Goal: Task Accomplishment & Management: Complete application form

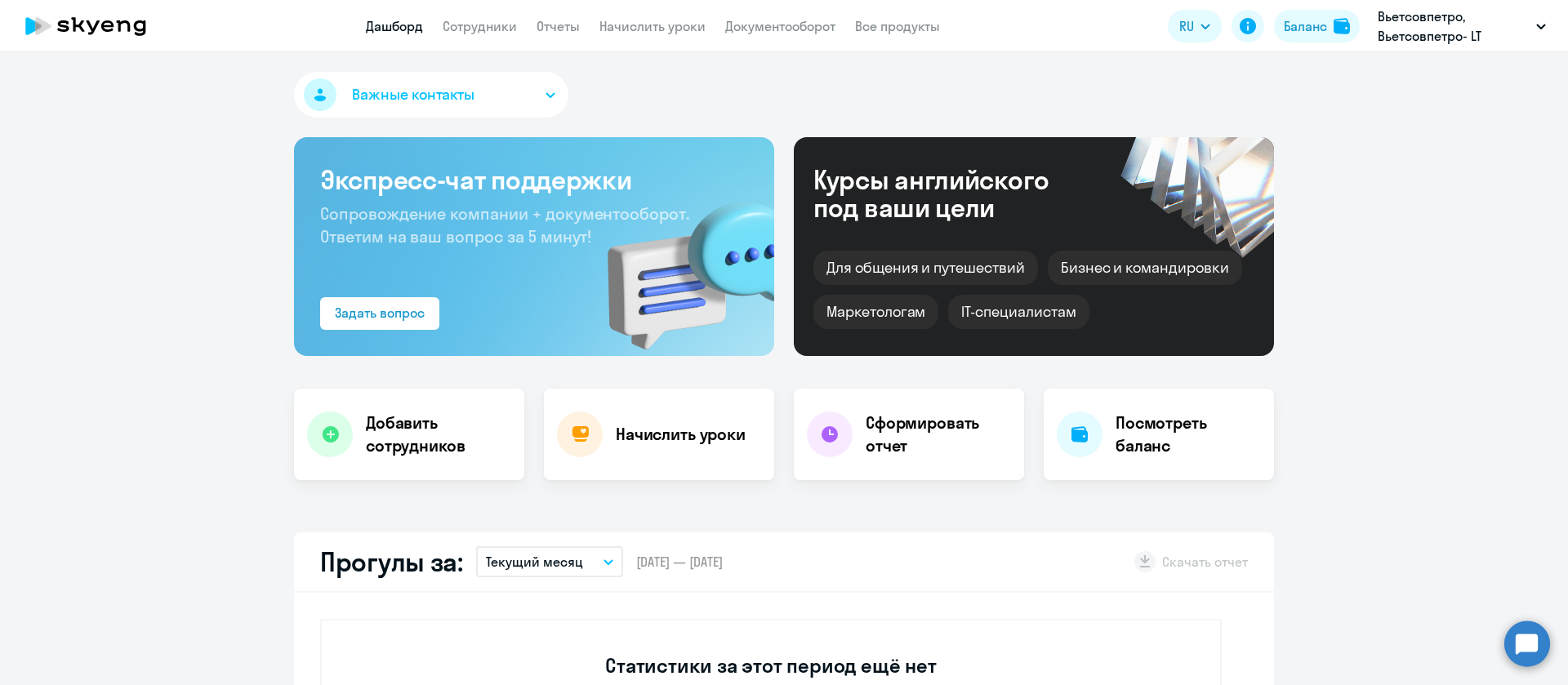
select select "30"
click at [1310, 27] on div "Баланс" at bounding box center [1304, 26] width 43 height 19
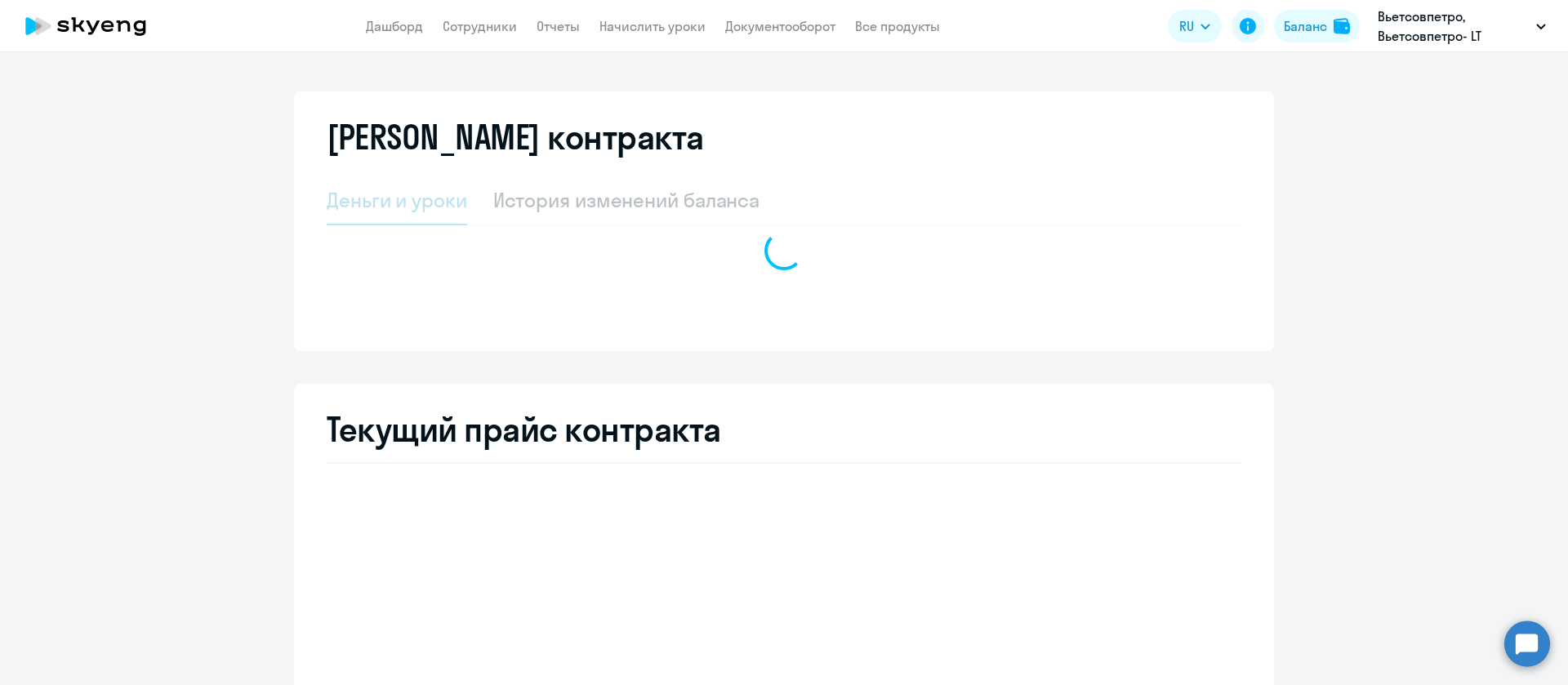
select select "english_adult_not_native_speaker"
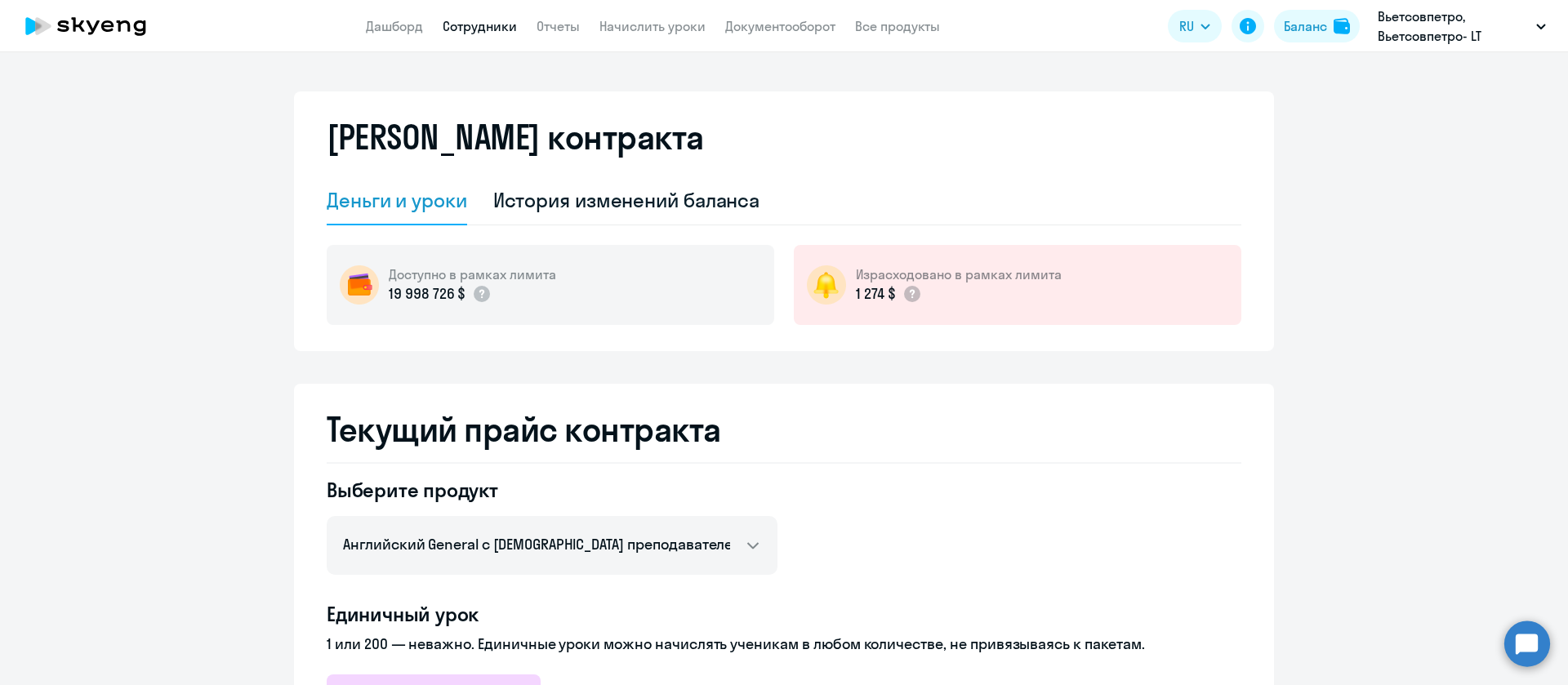
click at [489, 25] on link "Сотрудники" at bounding box center [479, 26] width 74 height 16
select select "30"
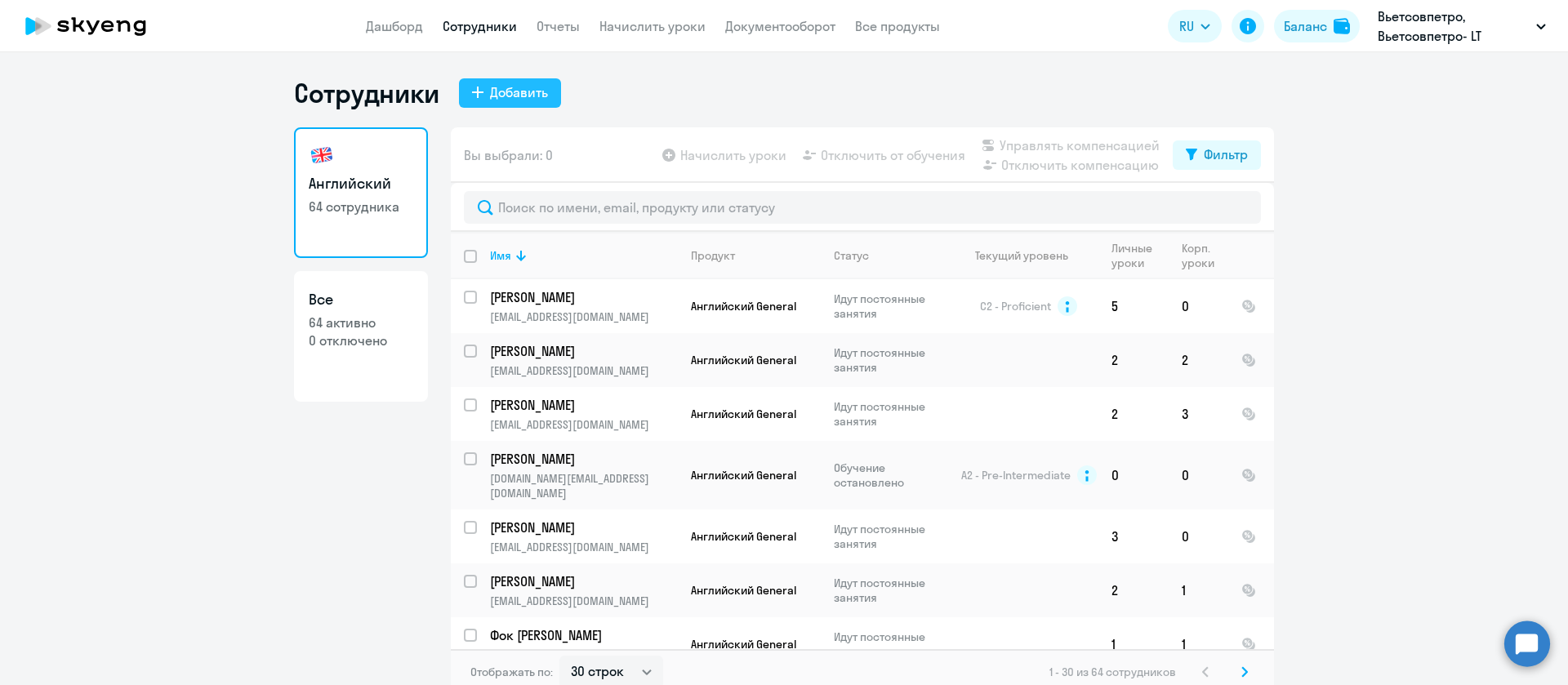
click at [521, 89] on div "Добавить" at bounding box center [518, 91] width 58 height 19
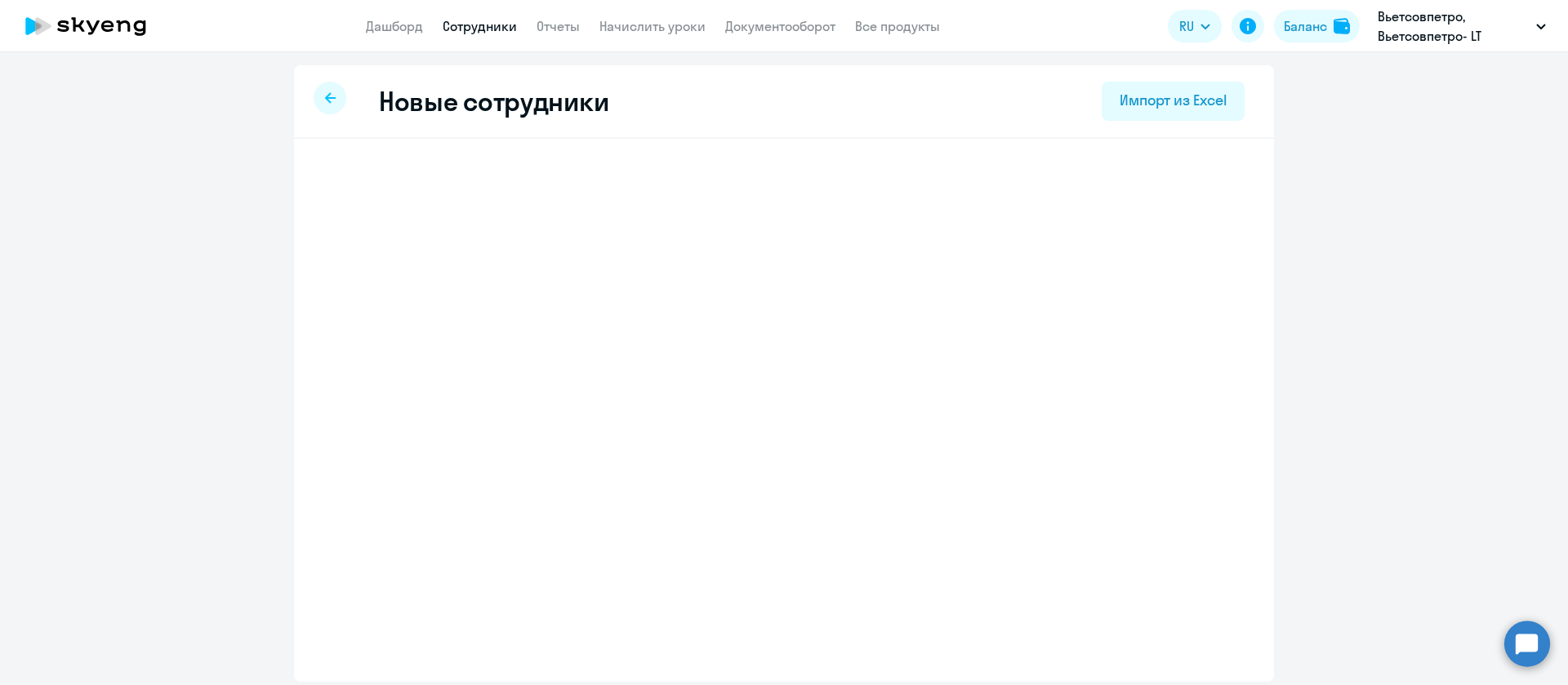
select select "english_adult_not_native_speaker"
select select "5"
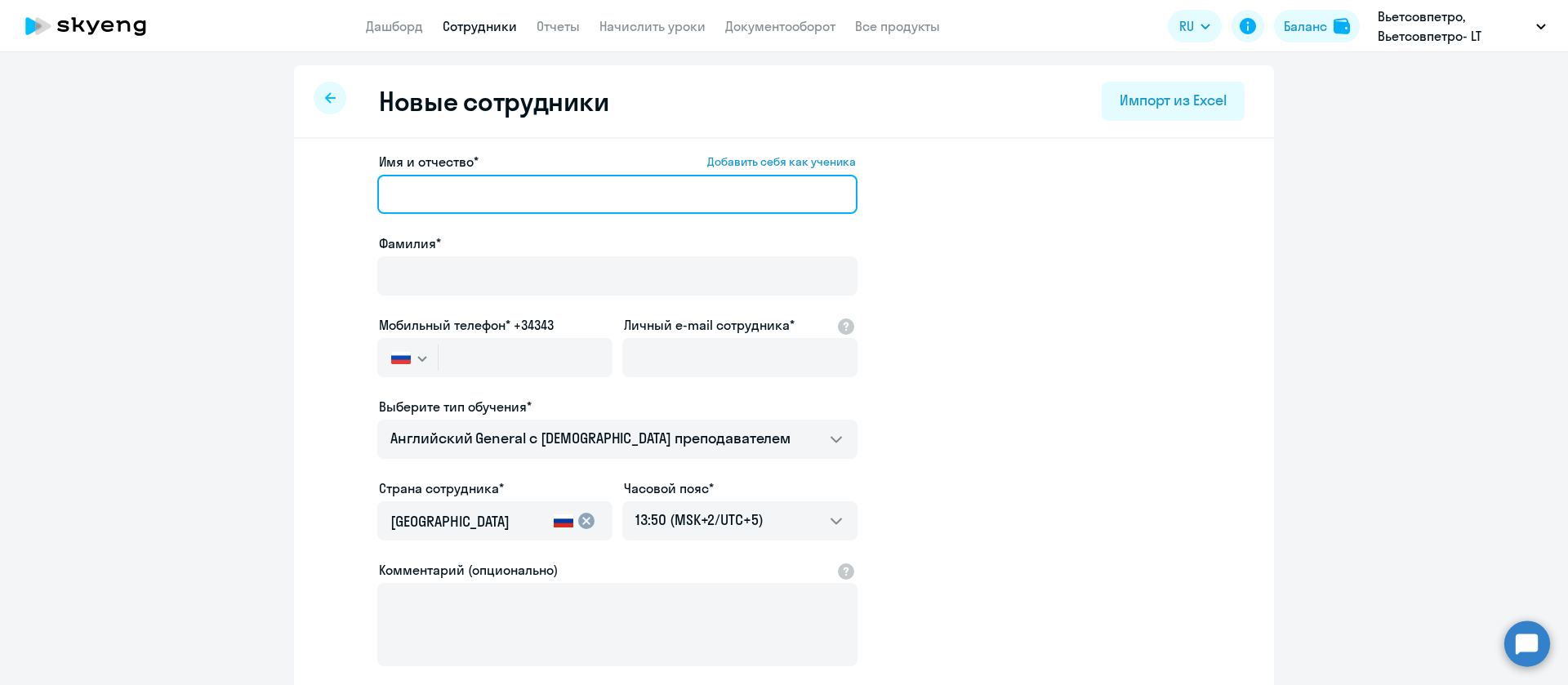
click at [467, 202] on input "Имя и отчество* Добавить себя как ученика" at bounding box center [617, 194] width 480 height 39
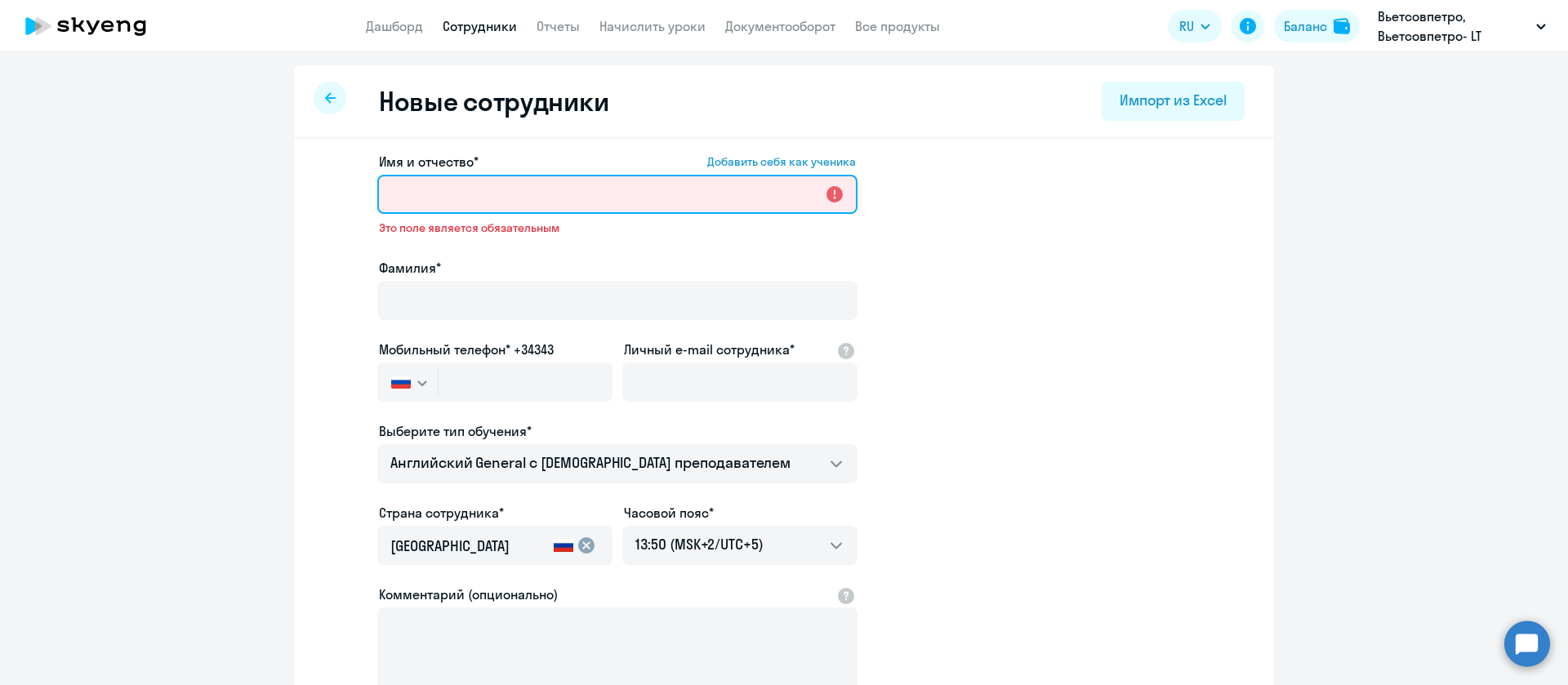
paste input "[PERSON_NAME]"
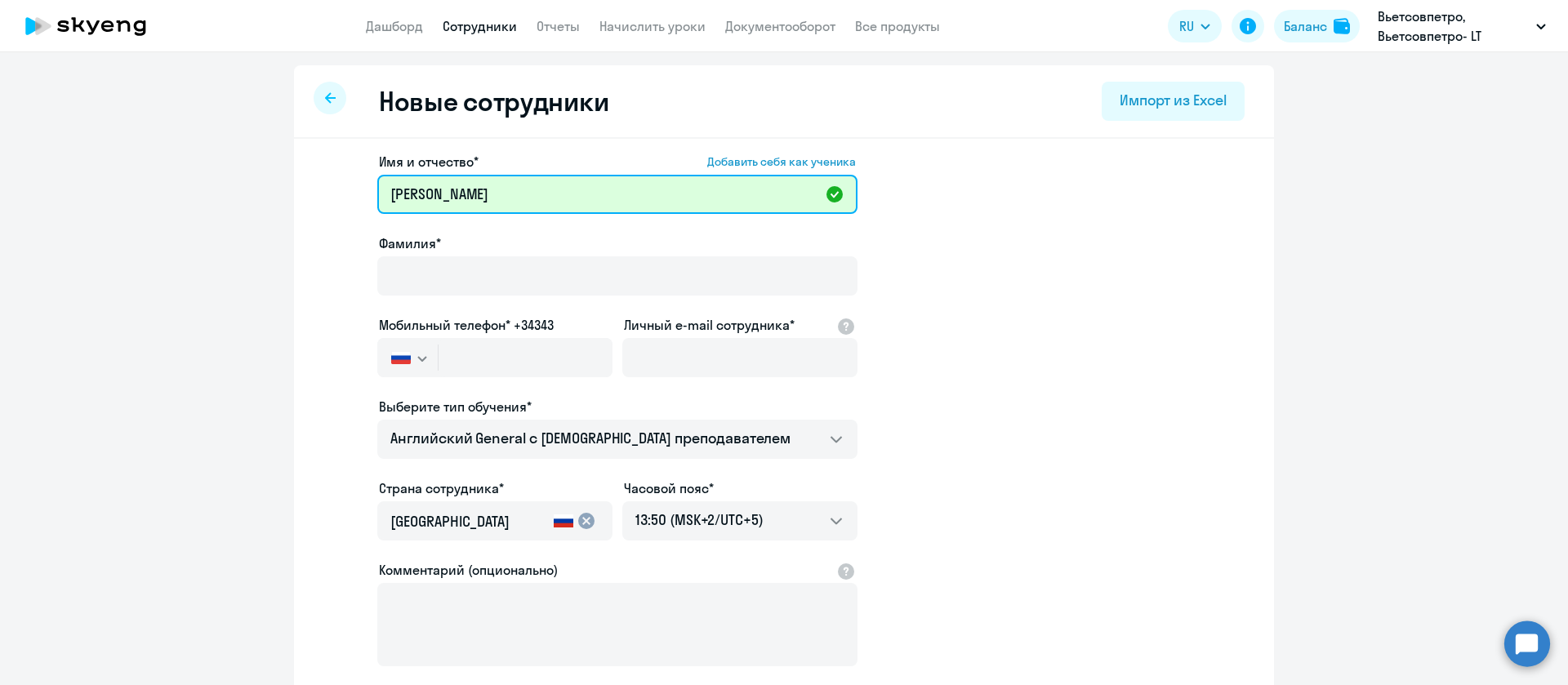
type input "[PERSON_NAME]"
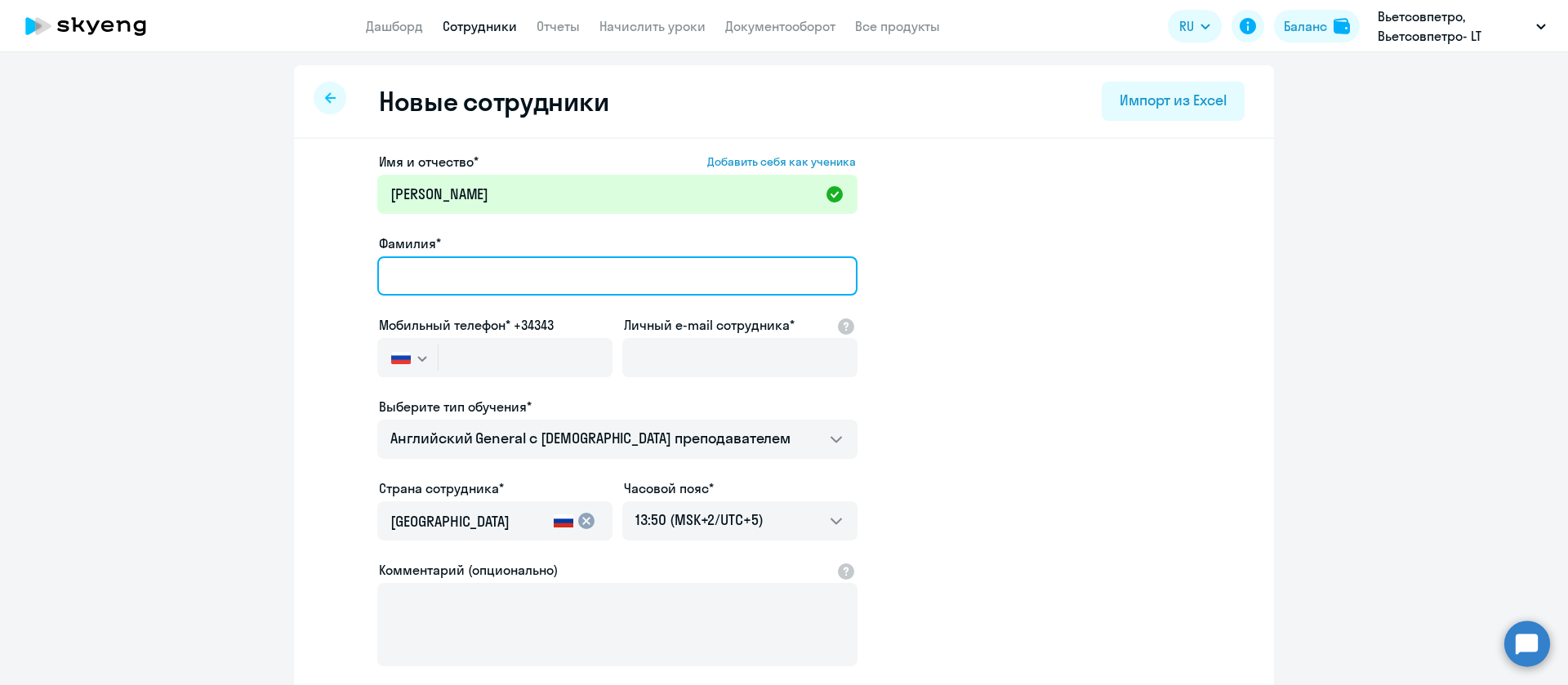
click at [427, 271] on input "Фамилия*" at bounding box center [617, 276] width 480 height 39
paste input "[PERSON_NAME]"
type input "[PERSON_NAME]"
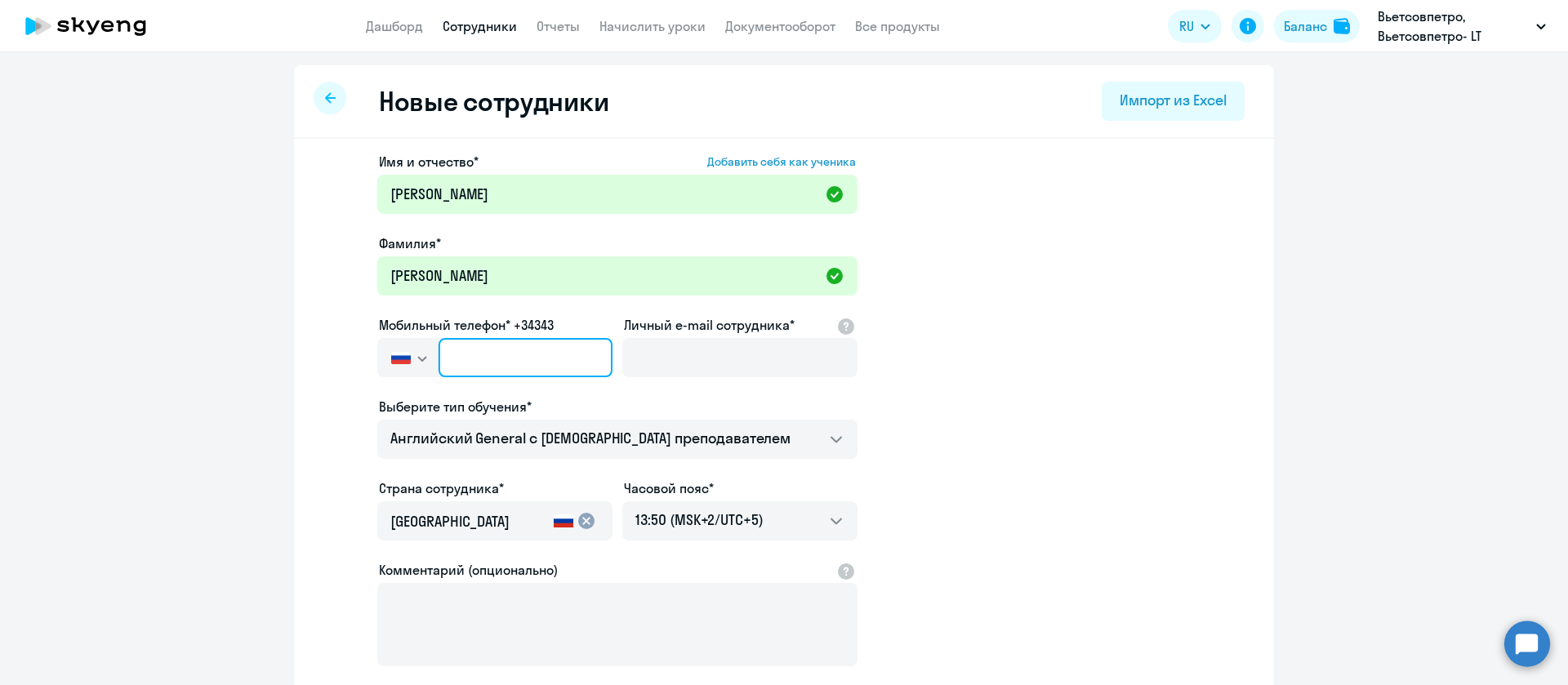
click at [454, 357] on input "text" at bounding box center [525, 357] width 174 height 39
paste input "[PHONE_NUMBER]"
drag, startPoint x: 458, startPoint y: 354, endPoint x: 440, endPoint y: 354, distance: 18.0
click at [440, 354] on input "[PHONE_NUMBER]" at bounding box center [525, 357] width 174 height 39
click at [281, 373] on ng-component "Новые сотрудники Импорт из Excel Имя и отчество* Добавить себя как ученика [PER…" at bounding box center [784, 461] width 1568 height 791
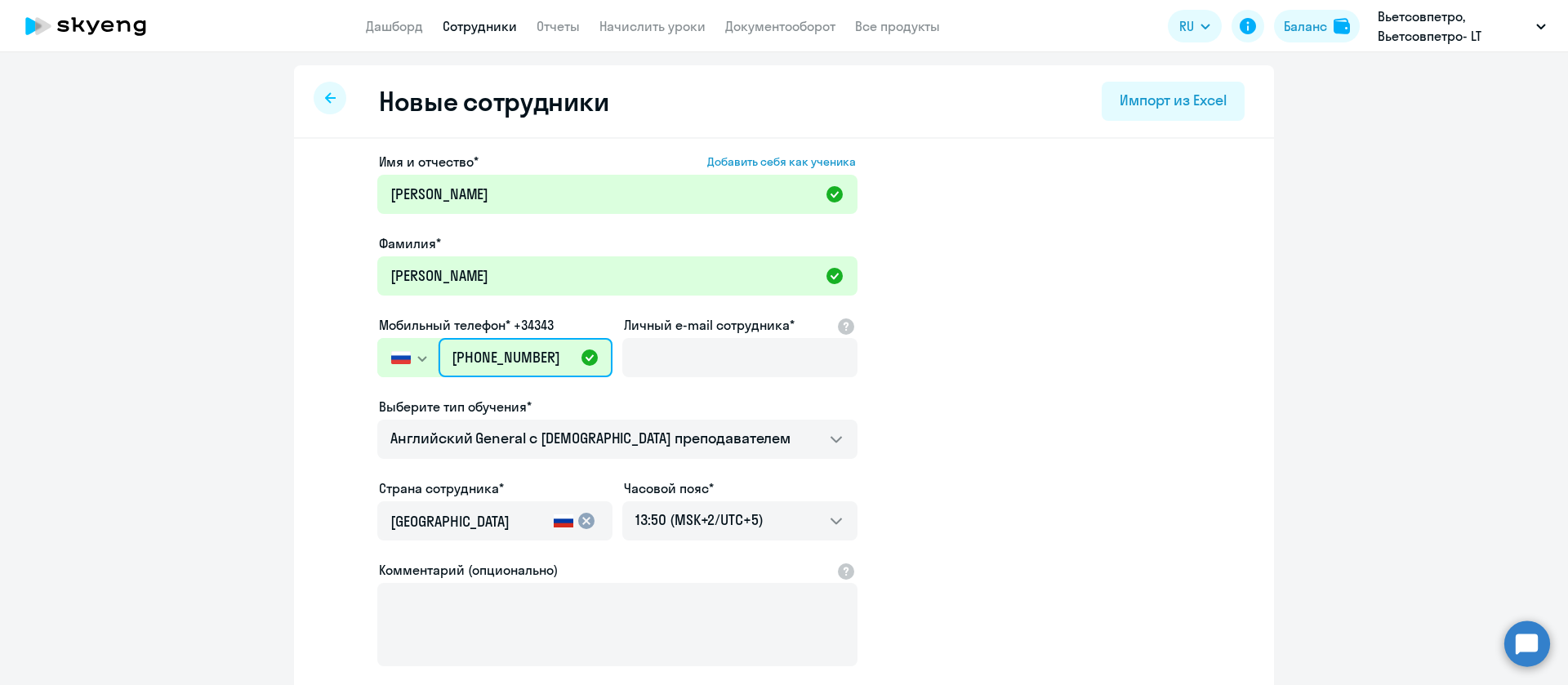
drag, startPoint x: 552, startPoint y: 355, endPoint x: 386, endPoint y: 351, distance: 166.0
click at [386, 351] on div "[GEOGRAPHIC_DATA] +7 [GEOGRAPHIC_DATA] +7 [GEOGRAPHIC_DATA] +380 [GEOGRAPHIC_DA…" at bounding box center [494, 357] width 235 height 39
paste input "[PHONE_NUMBER]"
type input "[PHONE_NUMBER]"
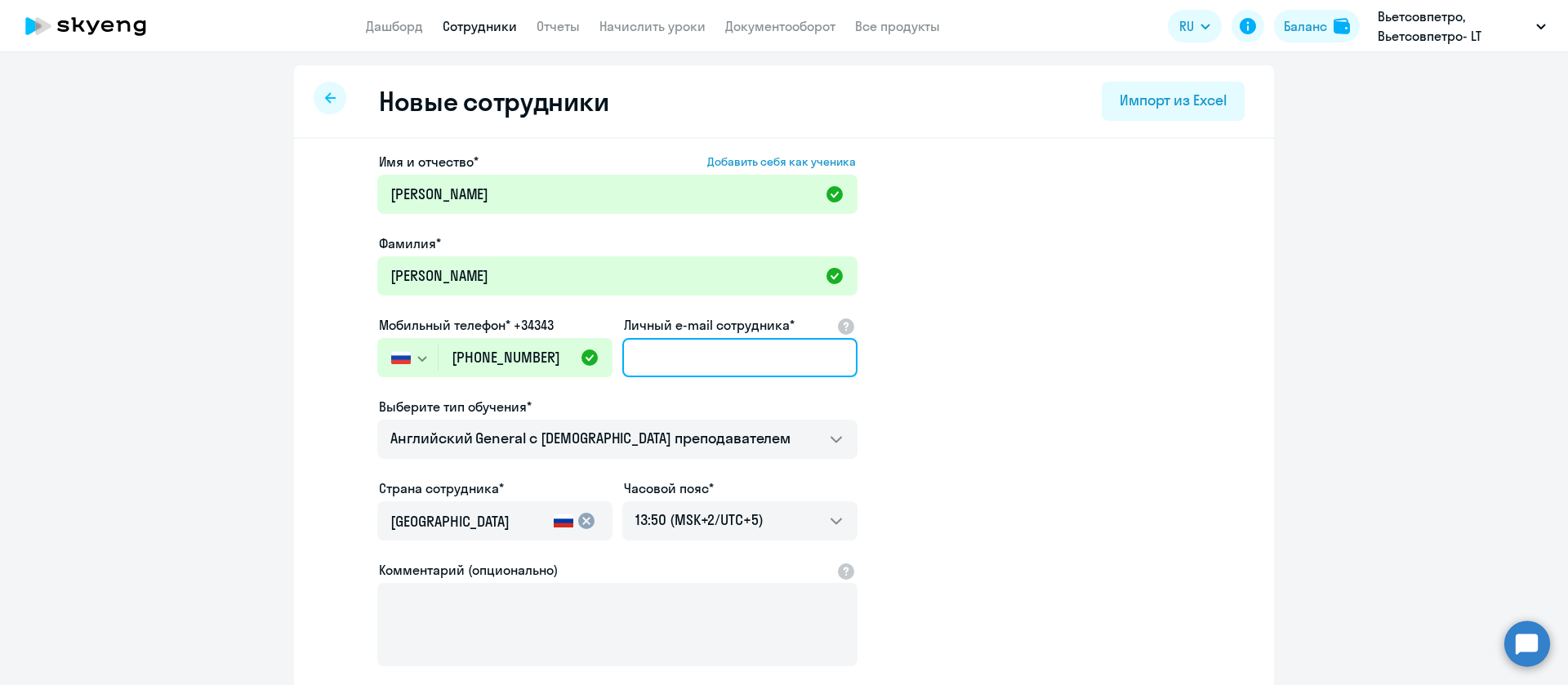
click at [682, 363] on input "Личный e-mail сотрудника*" at bounding box center [739, 357] width 235 height 39
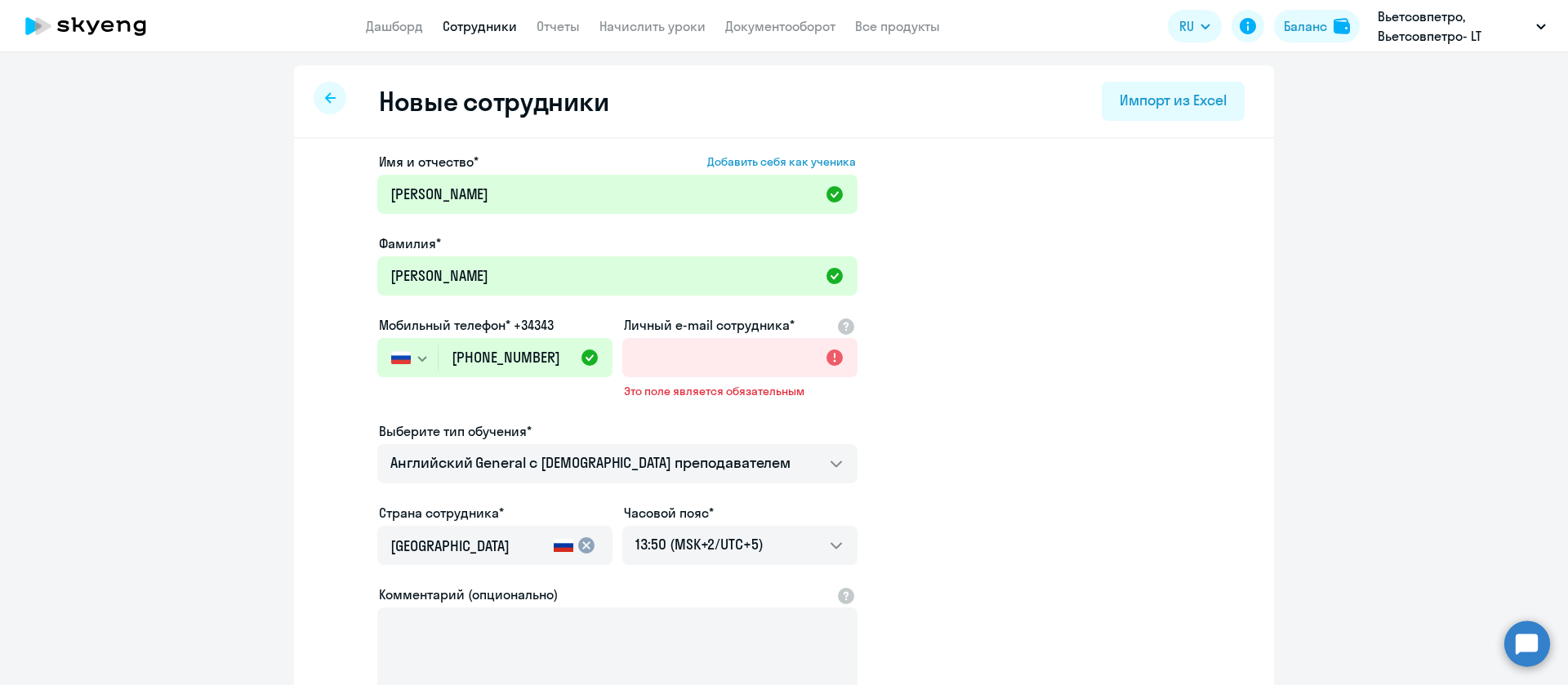
click at [416, 352] on svg-icon "button" at bounding box center [422, 358] width 13 height 13
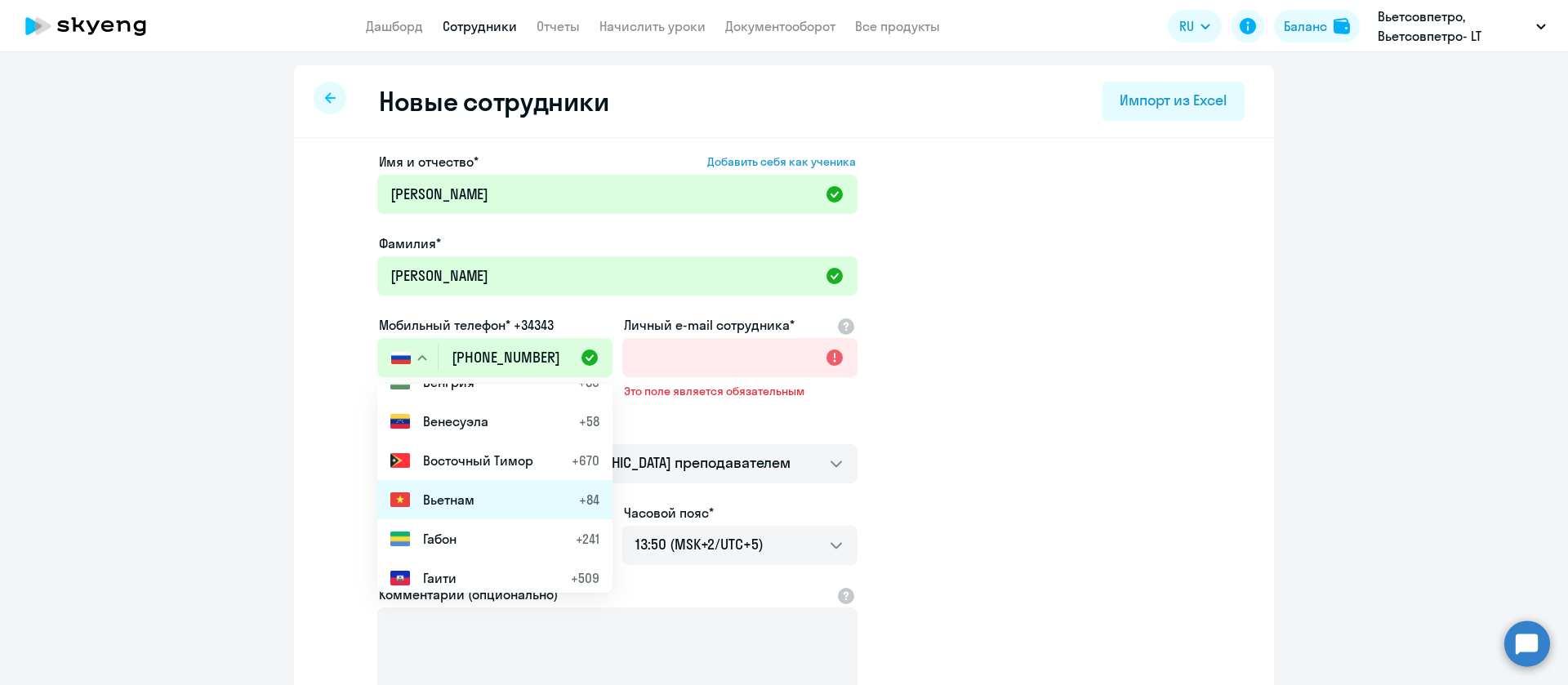
scroll to position [1547, 0]
click at [484, 511] on li "Вьетнам +84" at bounding box center [494, 505] width 235 height 39
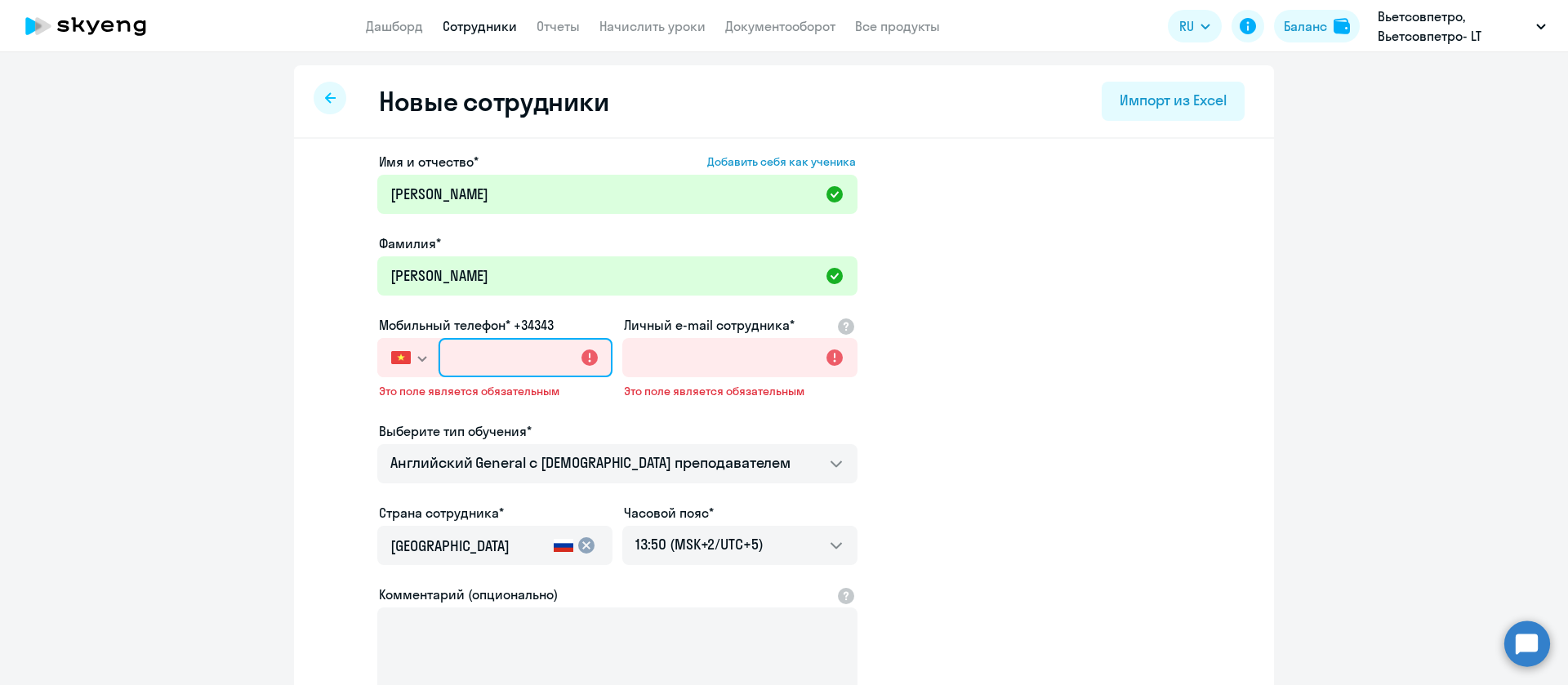
click at [480, 356] on input "text" at bounding box center [525, 357] width 174 height 39
paste input "[PHONE_NUMBER]"
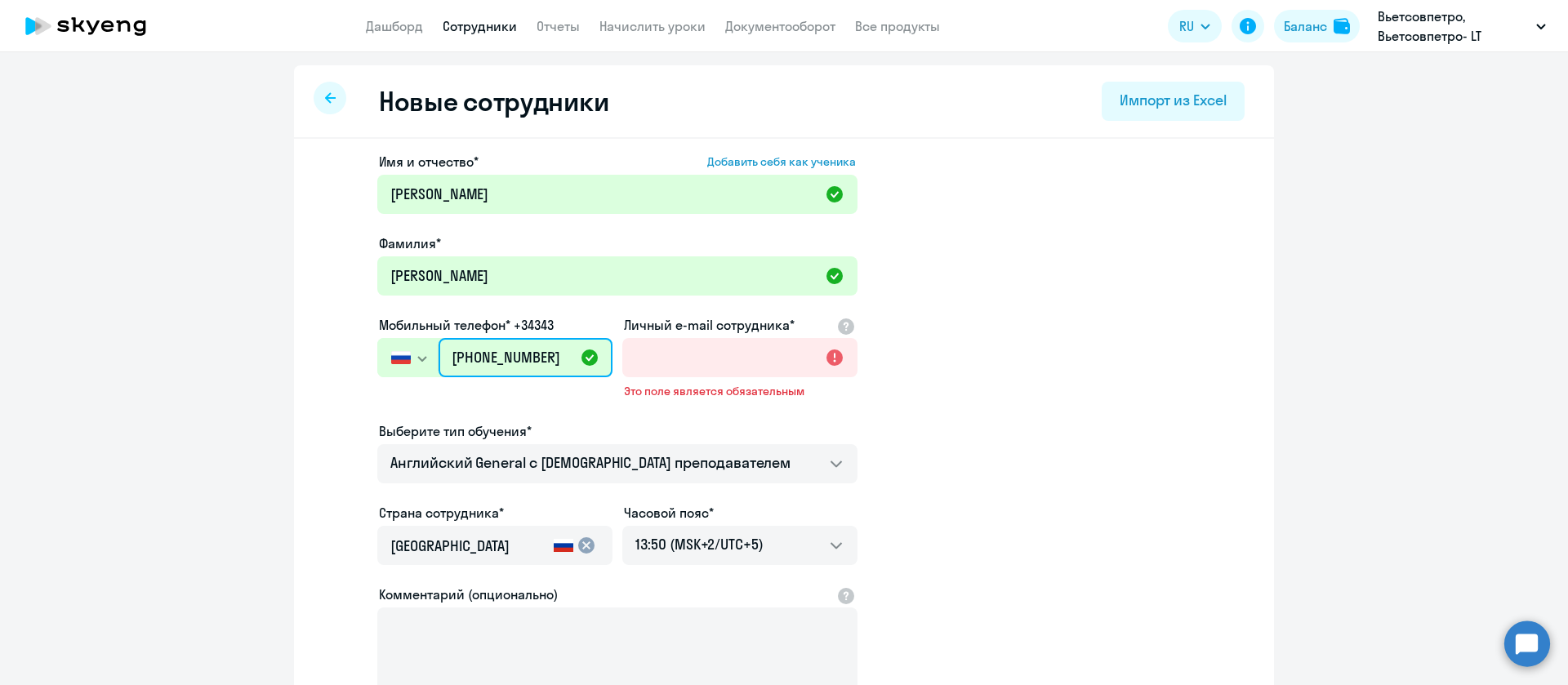
drag, startPoint x: 457, startPoint y: 355, endPoint x: 447, endPoint y: 357, distance: 10.2
click at [447, 357] on input "[PHONE_NUMBER]" at bounding box center [525, 357] width 174 height 39
type input "[PHONE_NUMBER]"
drag, startPoint x: 551, startPoint y: 353, endPoint x: 356, endPoint y: 353, distance: 195.0
click at [356, 353] on app-new-student-form "Имя и отчество* Добавить себя как ученика [PERSON_NAME]* [PERSON_NAME] Мобильны…" at bounding box center [784, 455] width 928 height 606
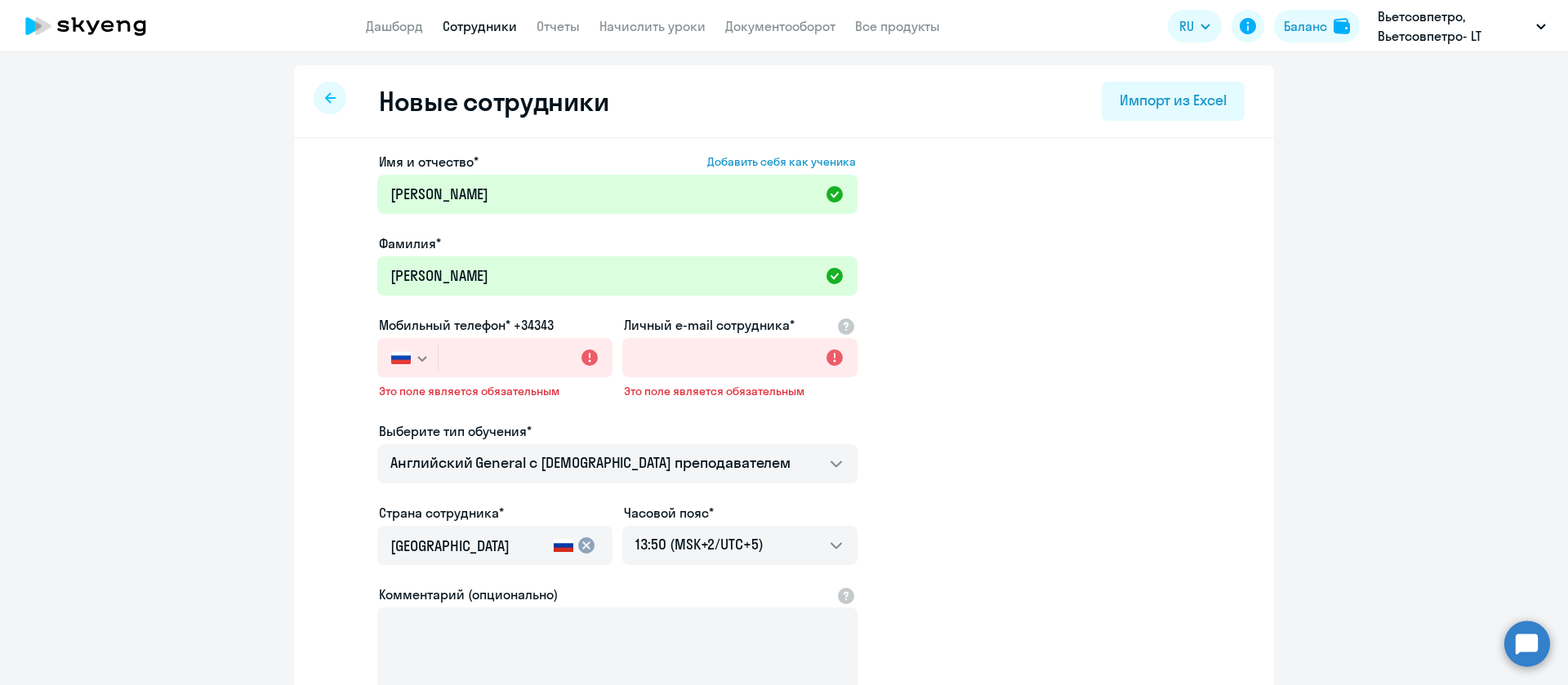
click at [417, 358] on icon "button" at bounding box center [422, 359] width 10 height 5
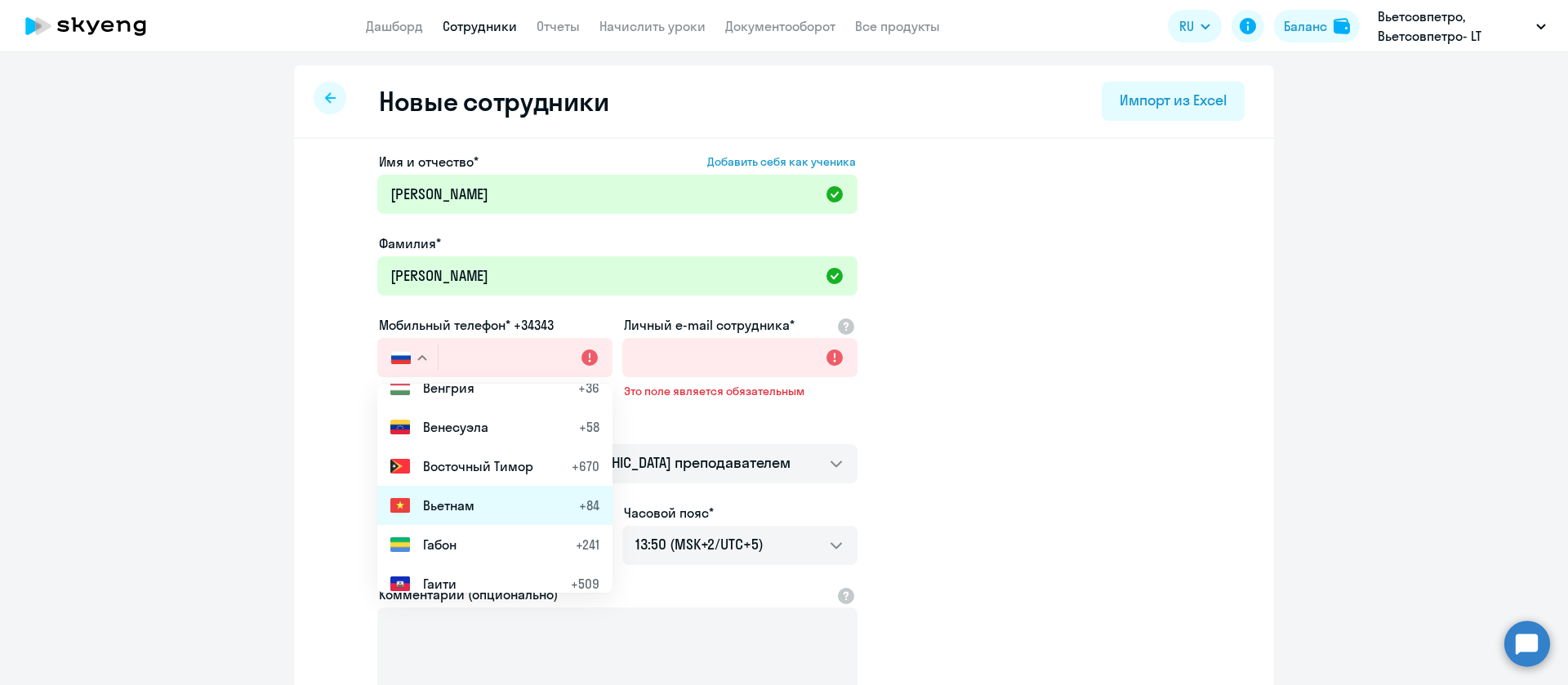
click at [487, 506] on li "Вьетнам +84" at bounding box center [494, 505] width 235 height 39
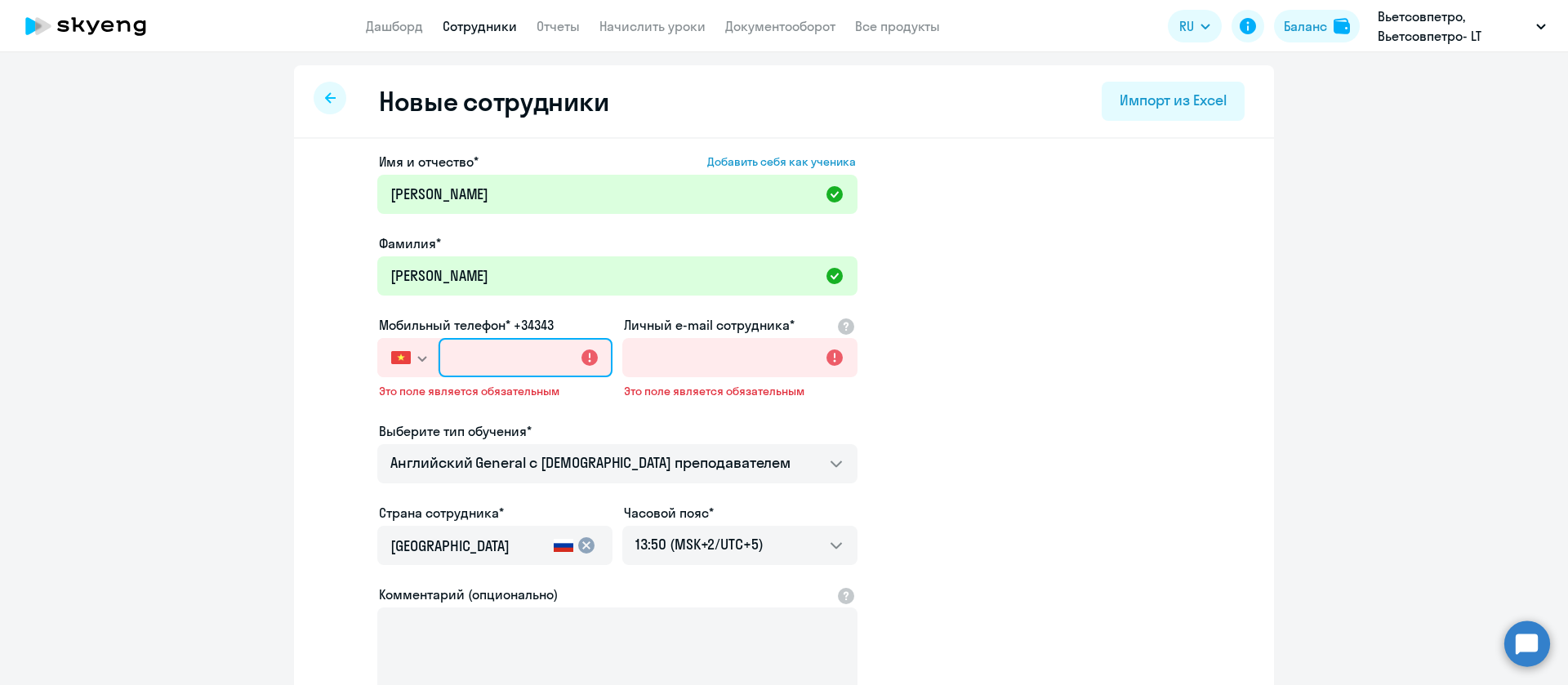
click at [484, 346] on input "text" at bounding box center [525, 357] width 174 height 39
paste input "7 856 166-00"
click at [458, 353] on input "[PHONE_NUMBER]" at bounding box center [525, 357] width 174 height 39
type input "+7 8"
paste input "+7 84"
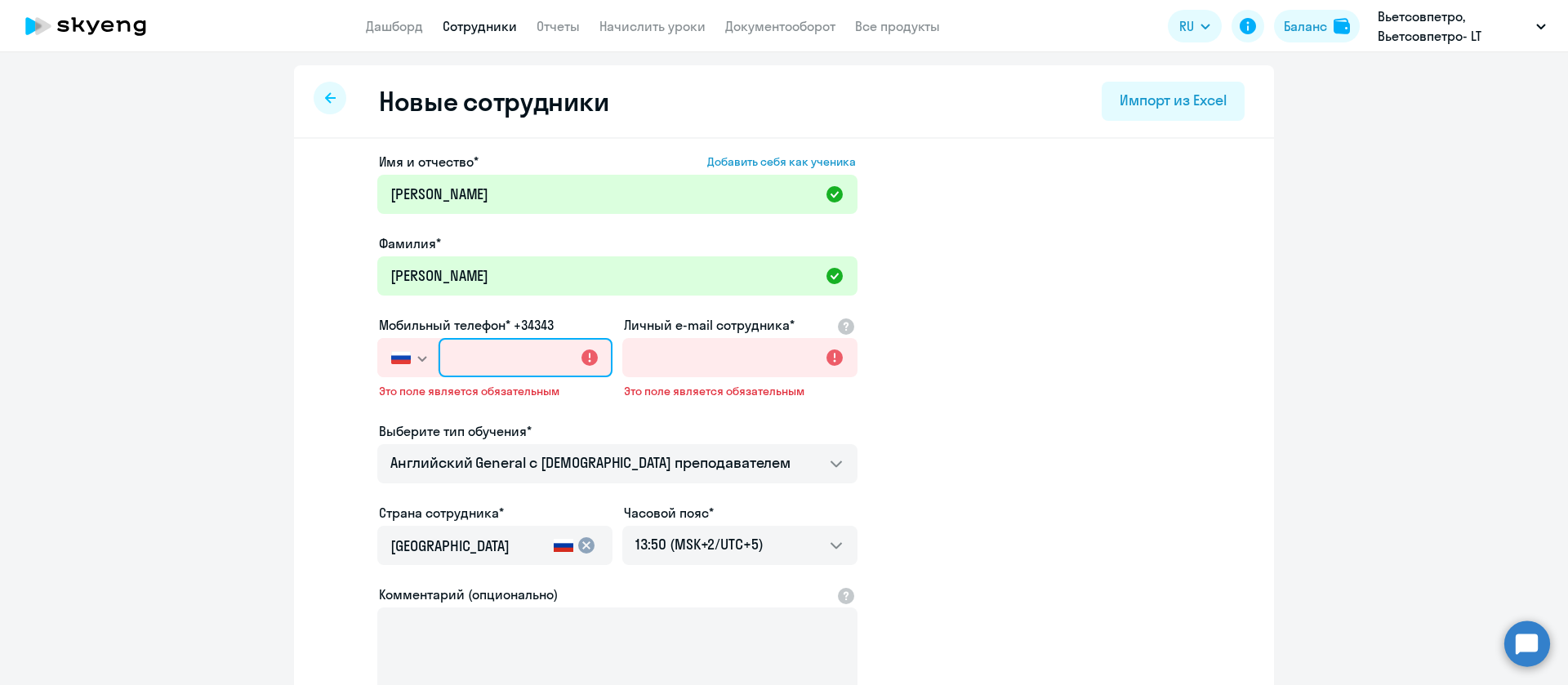
type input "+7 84"
click at [409, 351] on button "button" at bounding box center [407, 357] width 60 height 39
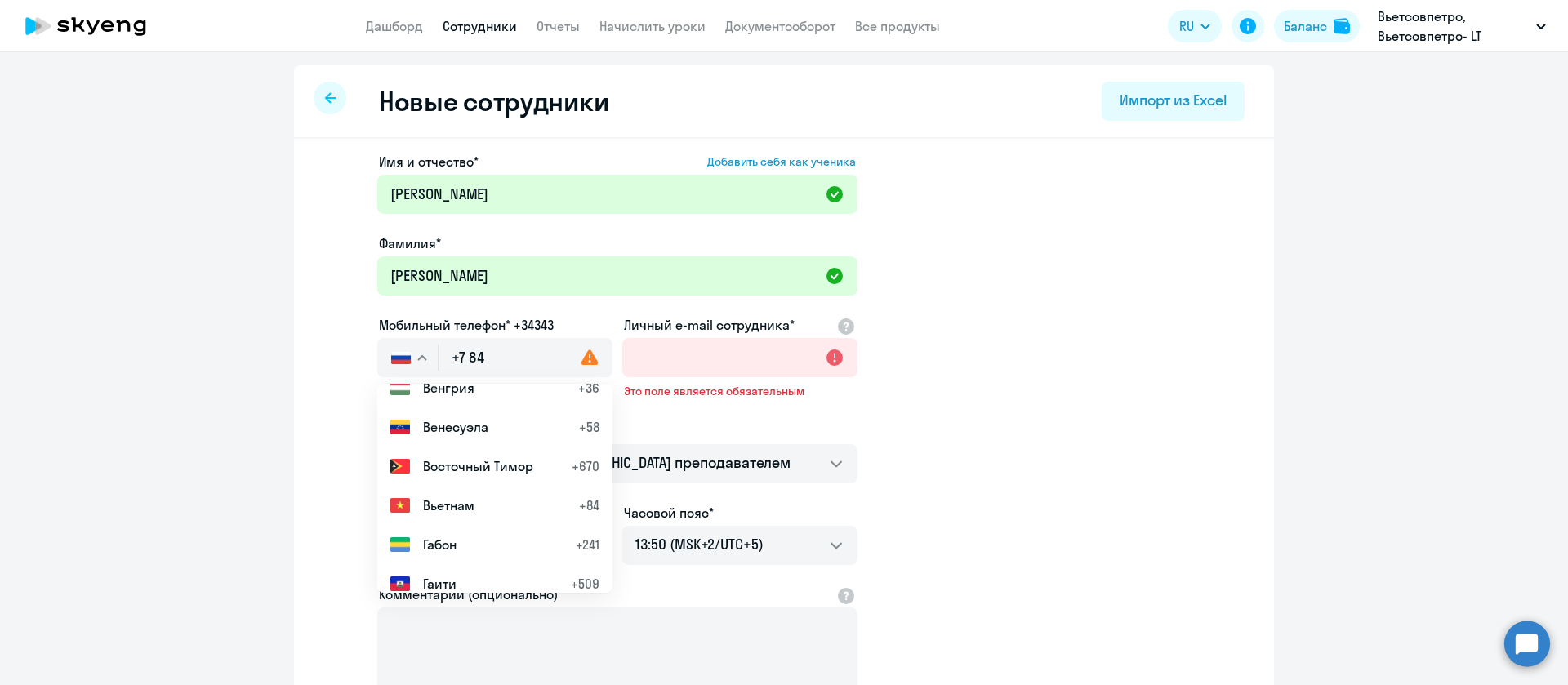
click at [450, 505] on span "Вьетнам" at bounding box center [448, 505] width 51 height 19
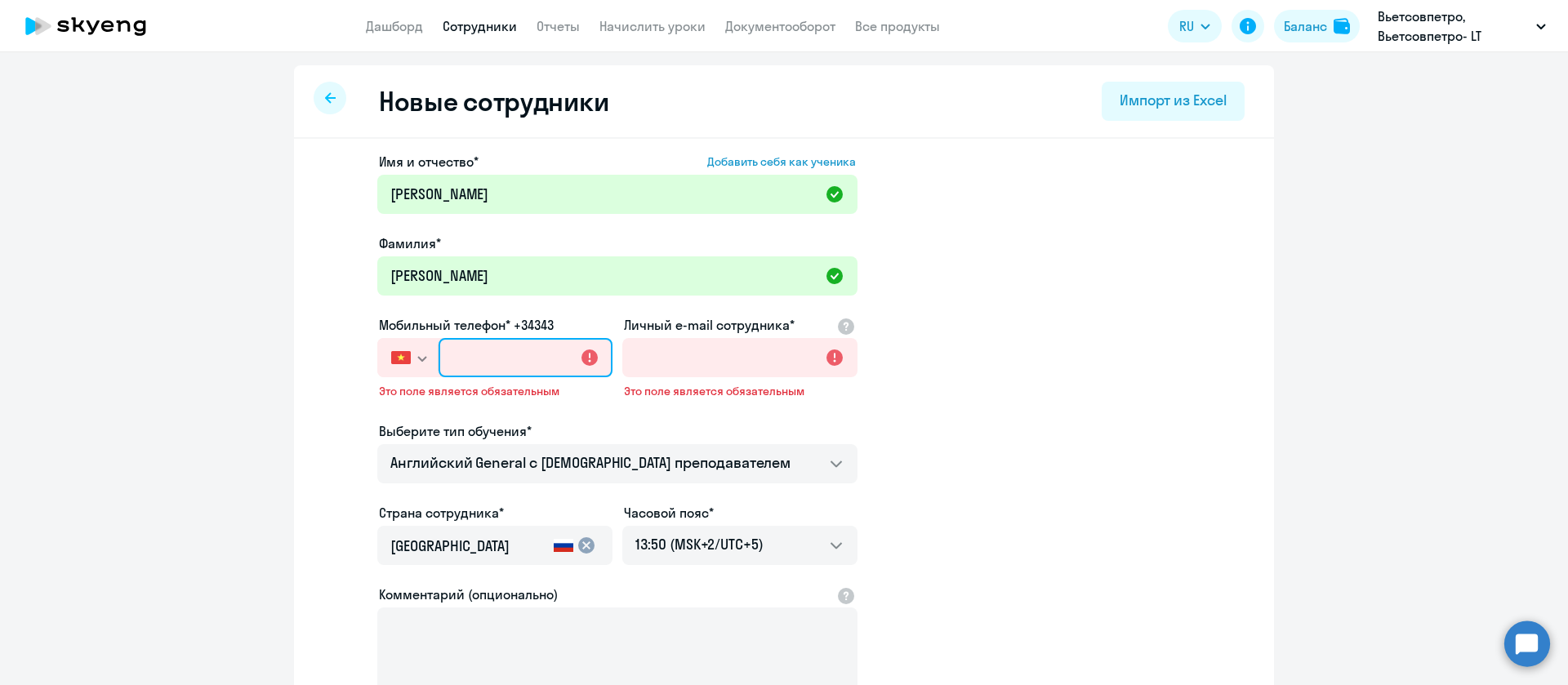
click at [446, 347] on input "text" at bounding box center [525, 357] width 174 height 39
click at [497, 360] on input "+84 (" at bounding box center [525, 357] width 174 height 39
click at [494, 358] on input "+84 (" at bounding box center [525, 357] width 174 height 39
click at [495, 357] on input "+84 (" at bounding box center [525, 357] width 174 height 39
paste input "7 856 166-00"
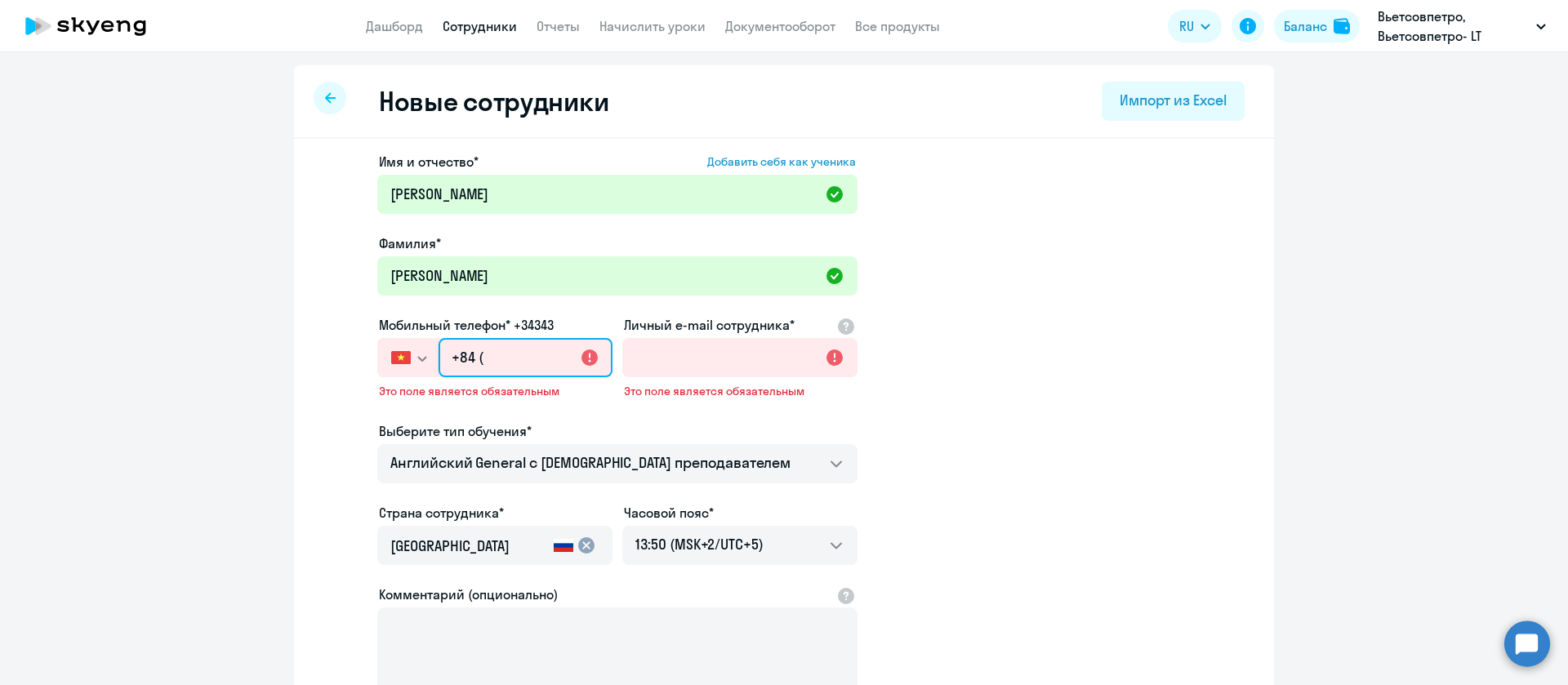
type input "[PHONE_NUMBER]"
drag, startPoint x: 458, startPoint y: 358, endPoint x: 445, endPoint y: 359, distance: 13.0
click at [445, 359] on input "[PHONE_NUMBER]" at bounding box center [525, 357] width 174 height 39
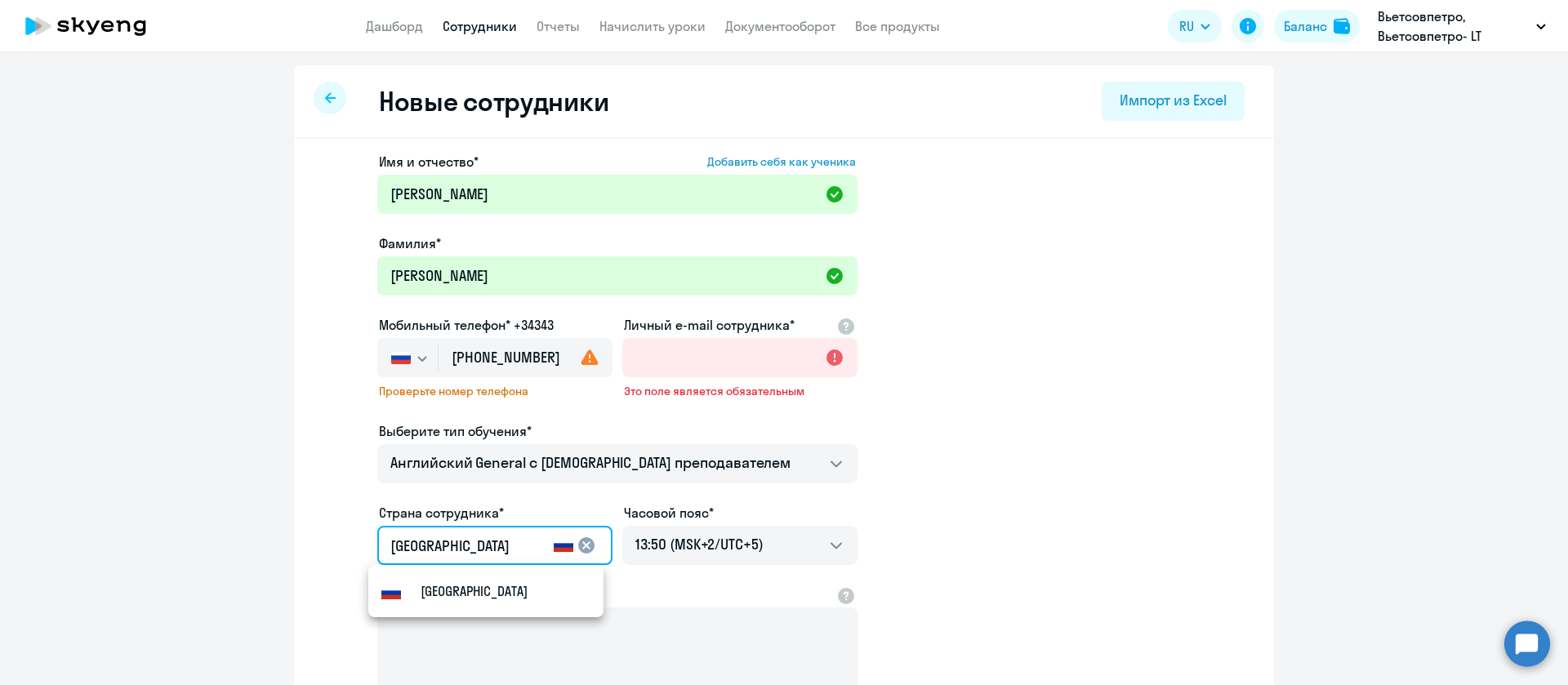
click at [513, 544] on input "[GEOGRAPHIC_DATA]" at bounding box center [468, 545] width 157 height 21
drag, startPoint x: 513, startPoint y: 545, endPoint x: 278, endPoint y: 533, distance: 235.3
click at [278, 533] on ng-component "Новые сотрудники Импорт из Excel Имя и отчество* Добавить себя как ученика [PER…" at bounding box center [784, 473] width 1568 height 816
click at [456, 588] on small "Вьетнам" at bounding box center [446, 591] width 51 height 19
type input "Вьетнам"
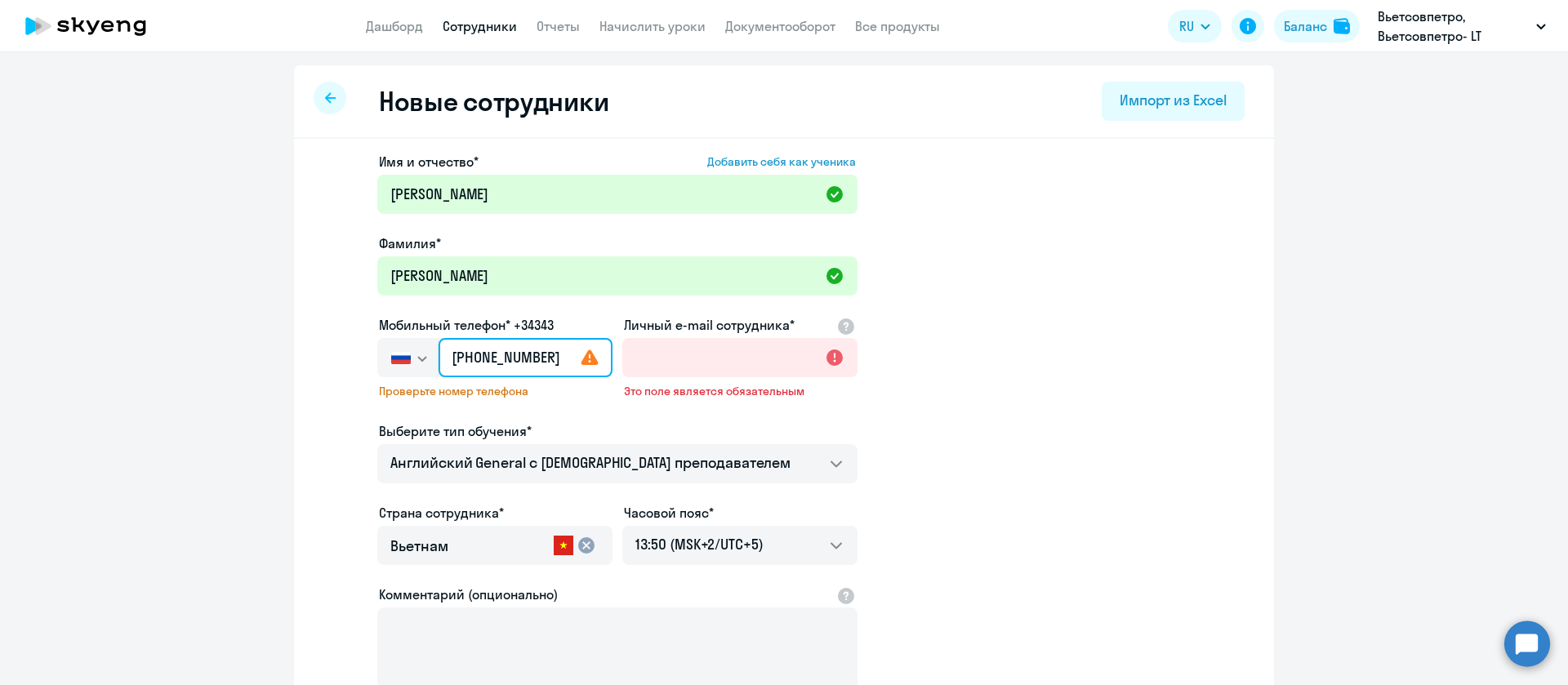
drag, startPoint x: 461, startPoint y: 356, endPoint x: 448, endPoint y: 357, distance: 13.0
click at [448, 357] on input "[PHONE_NUMBER]" at bounding box center [525, 357] width 174 height 39
type input "[PHONE_NUMBER]"
click at [403, 359] on button "button" at bounding box center [407, 357] width 60 height 39
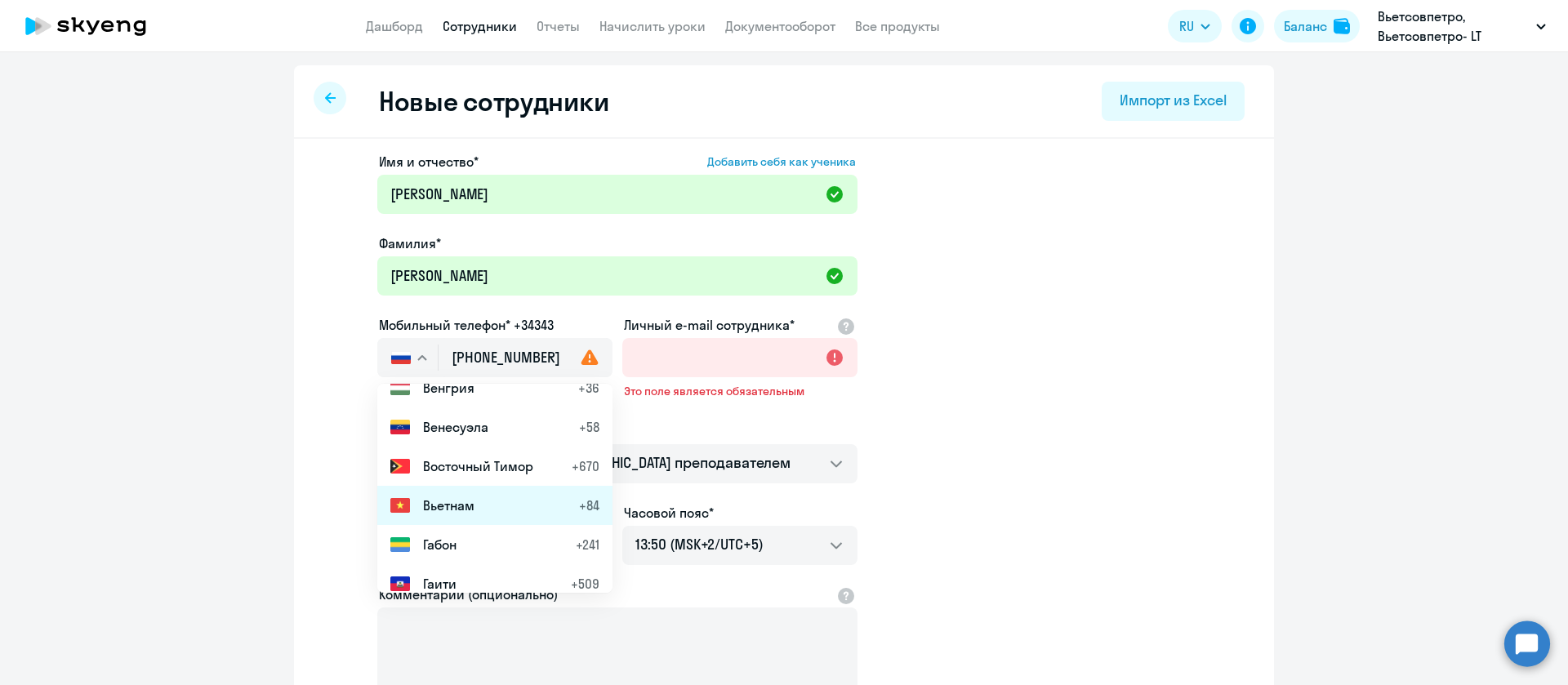
click at [474, 501] on li "Вьетнам +84" at bounding box center [494, 505] width 235 height 39
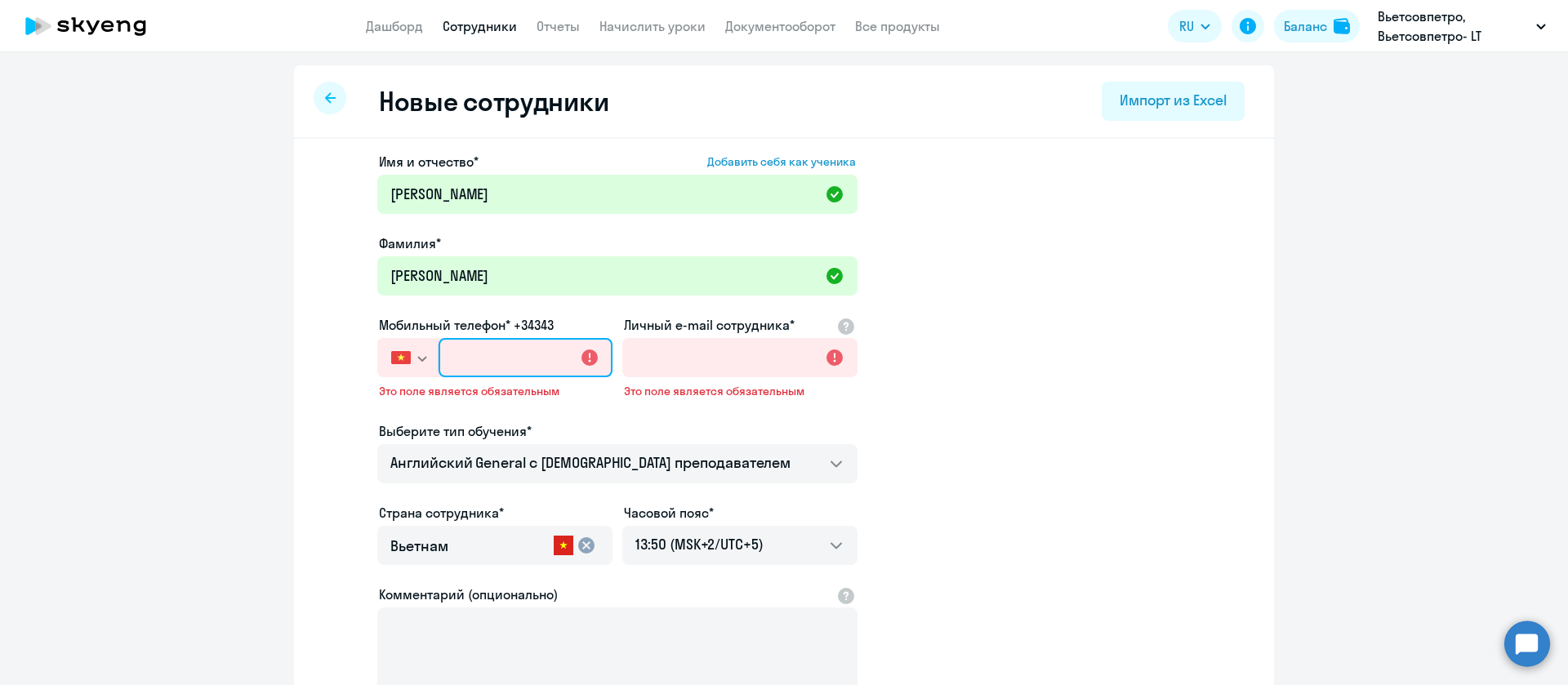
click at [470, 364] on input "text" at bounding box center [525, 357] width 174 height 39
paste input "[PHONE_NUMBER]"
type input "[PHONE_NUMBER]"
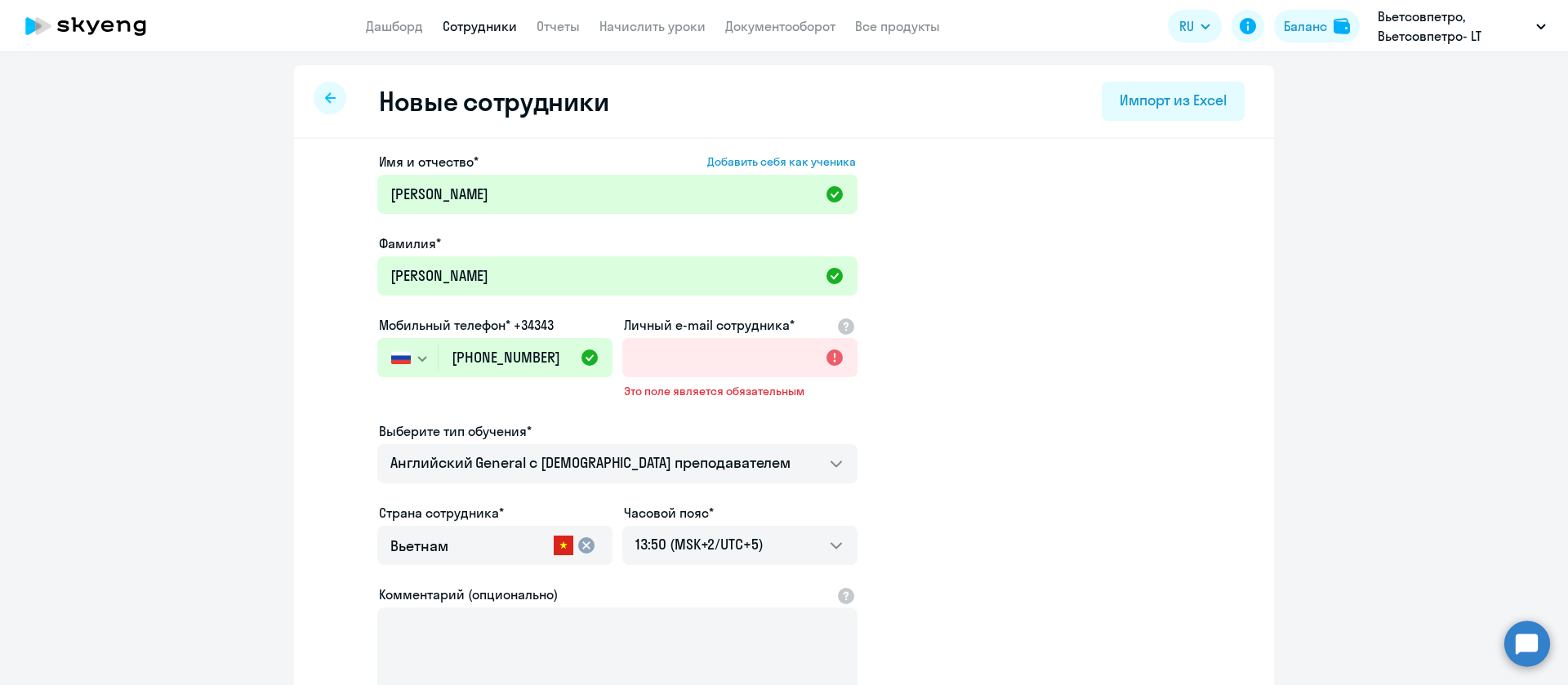
click at [1039, 422] on app-new-student-form "Имя и отчество* Добавить себя как ученика [PERSON_NAME]* [PERSON_NAME] Мобильны…" at bounding box center [784, 455] width 928 height 606
click at [478, 29] on link "Сотрудники" at bounding box center [479, 26] width 74 height 16
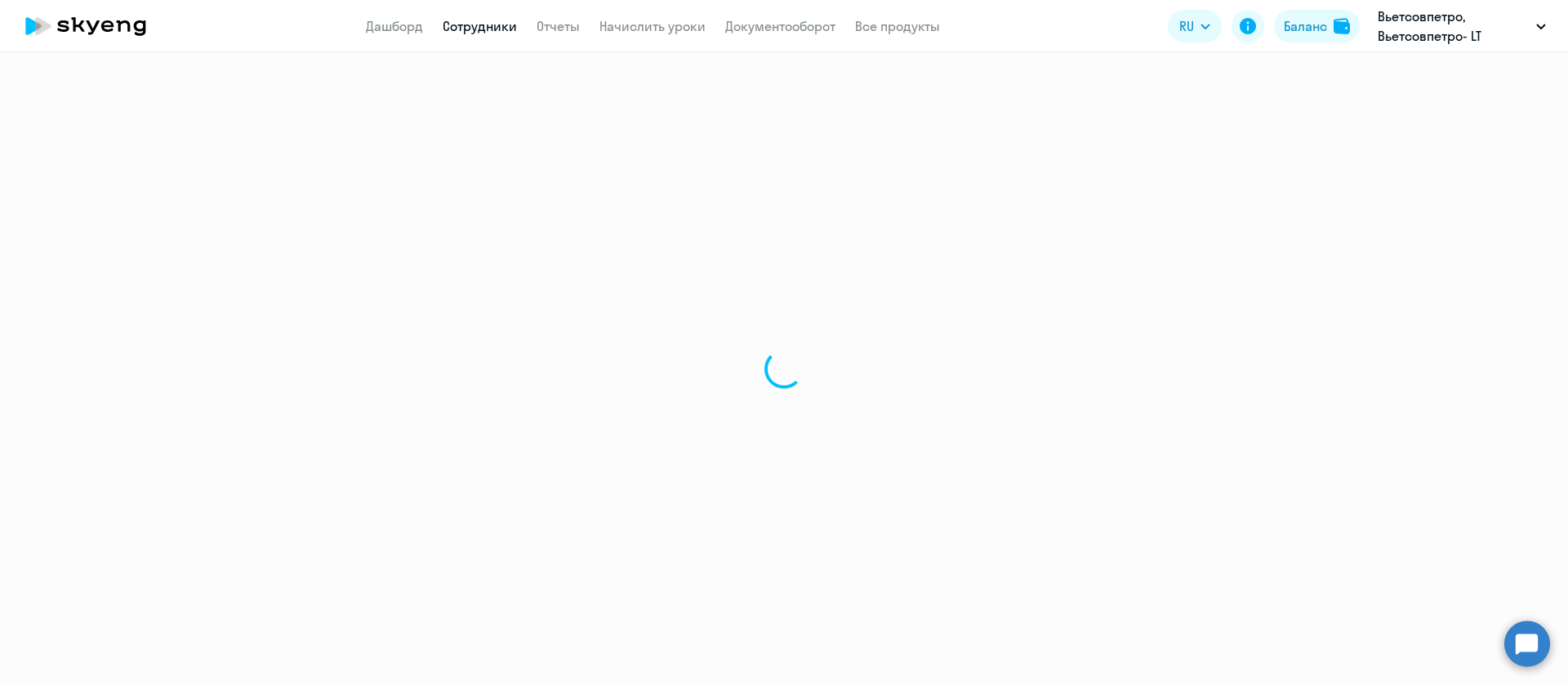
select select "30"
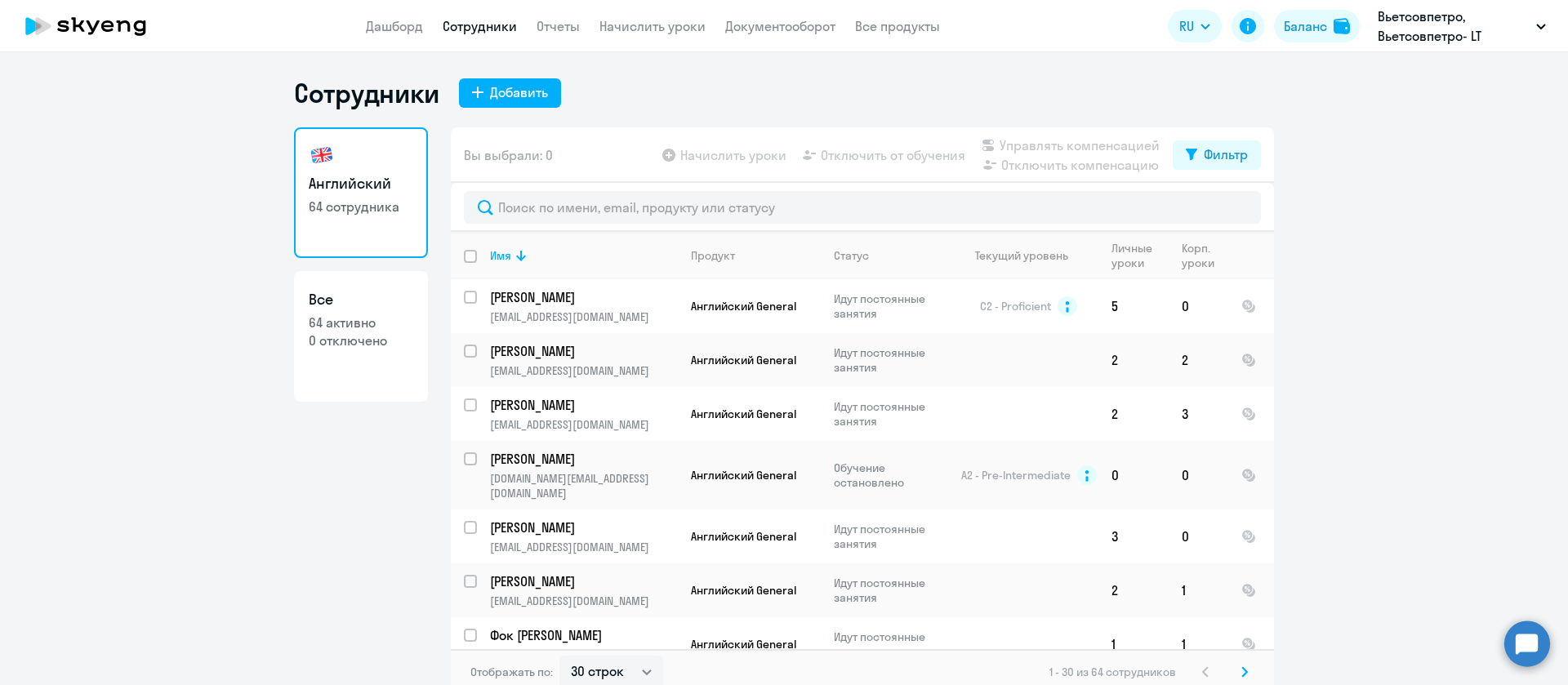
click at [476, 27] on link "Сотрудники" at bounding box center [479, 26] width 74 height 16
